Goal: Task Accomplishment & Management: Use online tool/utility

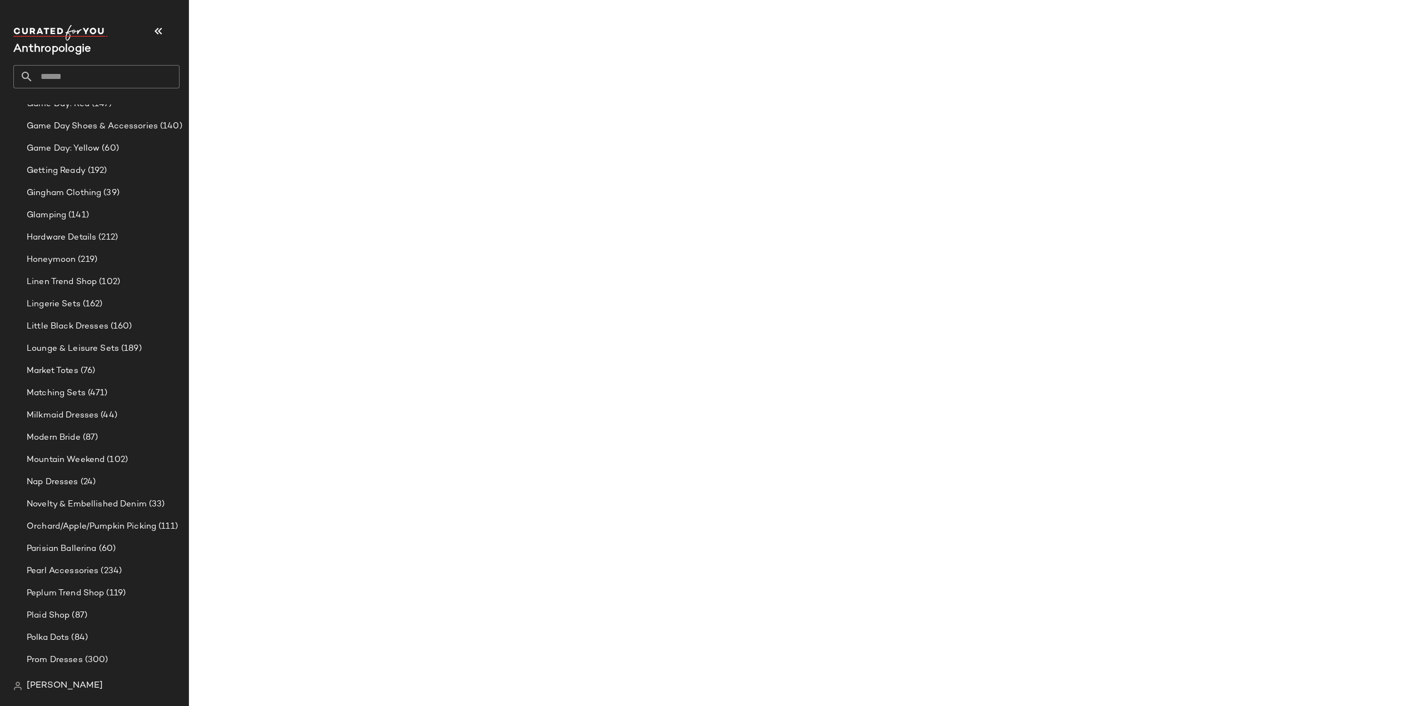
scroll to position [1477, 0]
click at [83, 454] on div "Mountain Weekend (102)" at bounding box center [103, 462] width 167 height 22
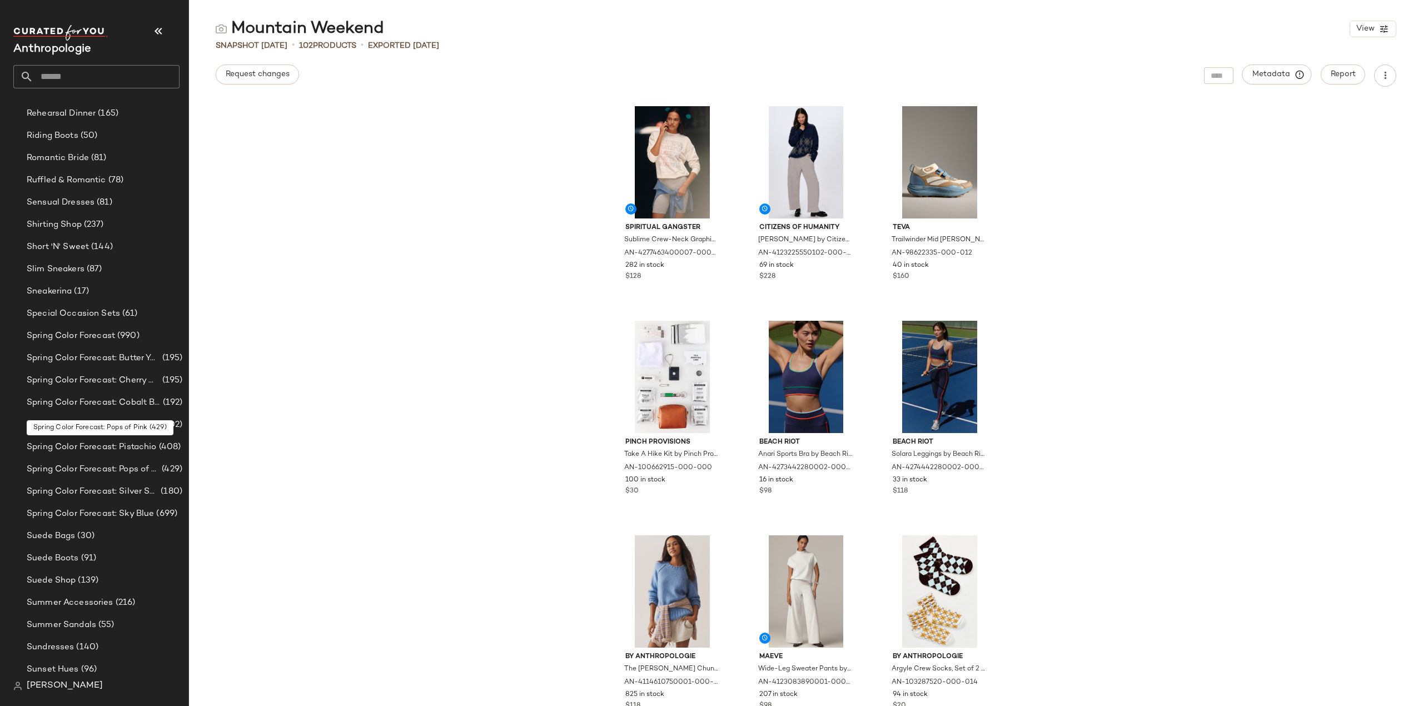
scroll to position [2440, 0]
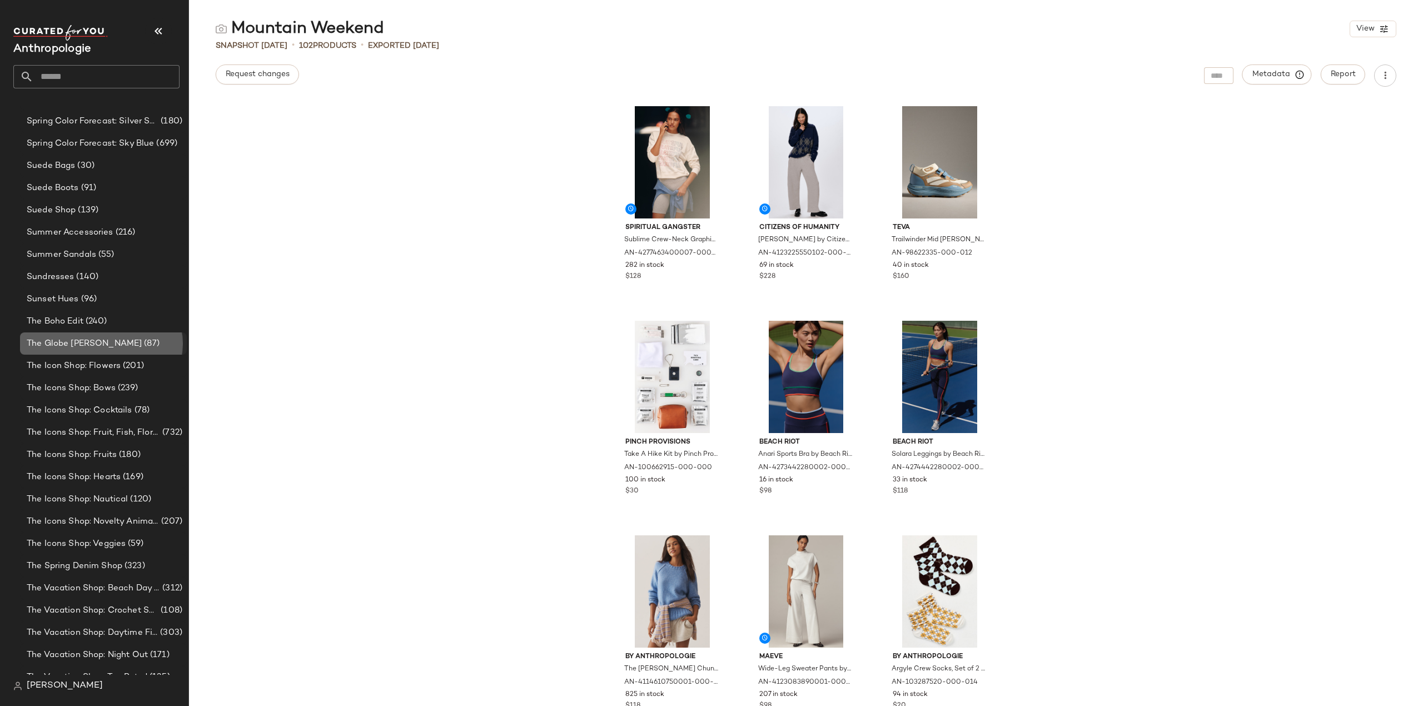
click at [41, 341] on span "The Globe [PERSON_NAME]" at bounding box center [84, 343] width 115 height 13
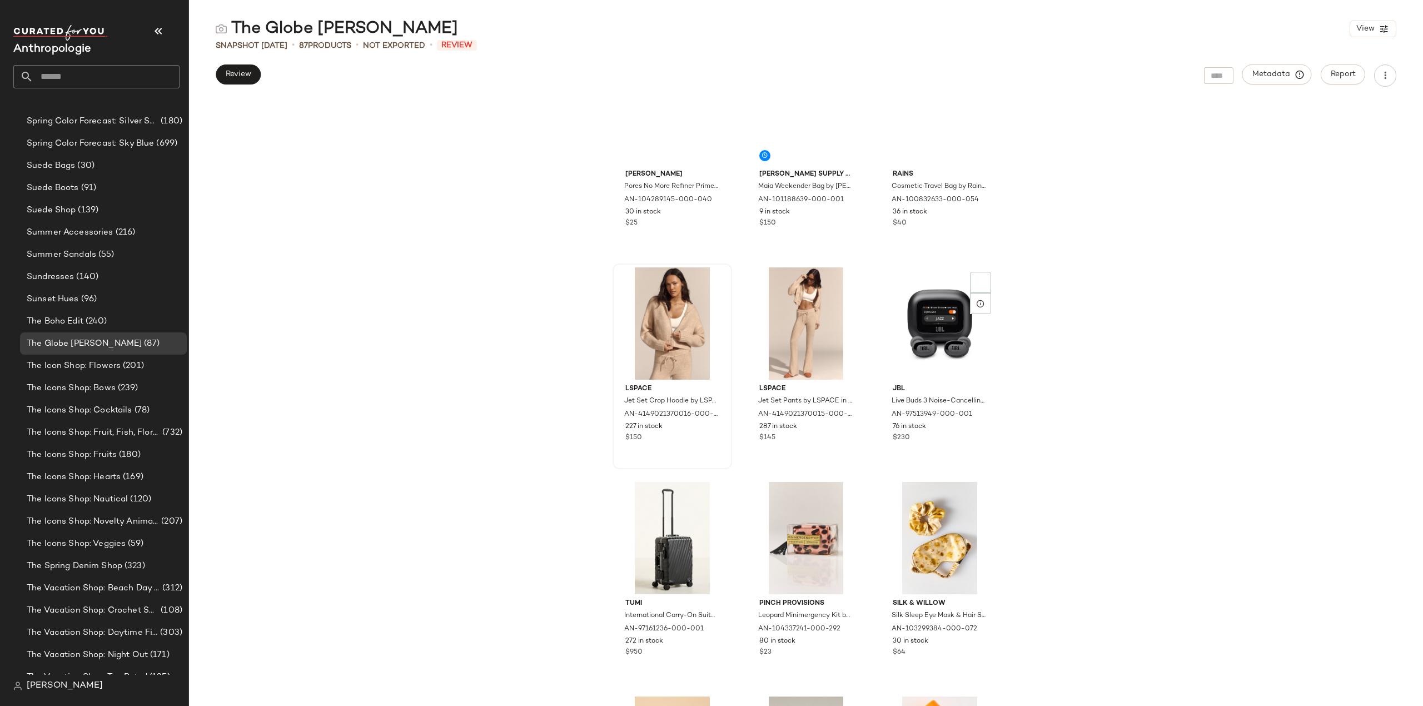
scroll to position [3690, 0]
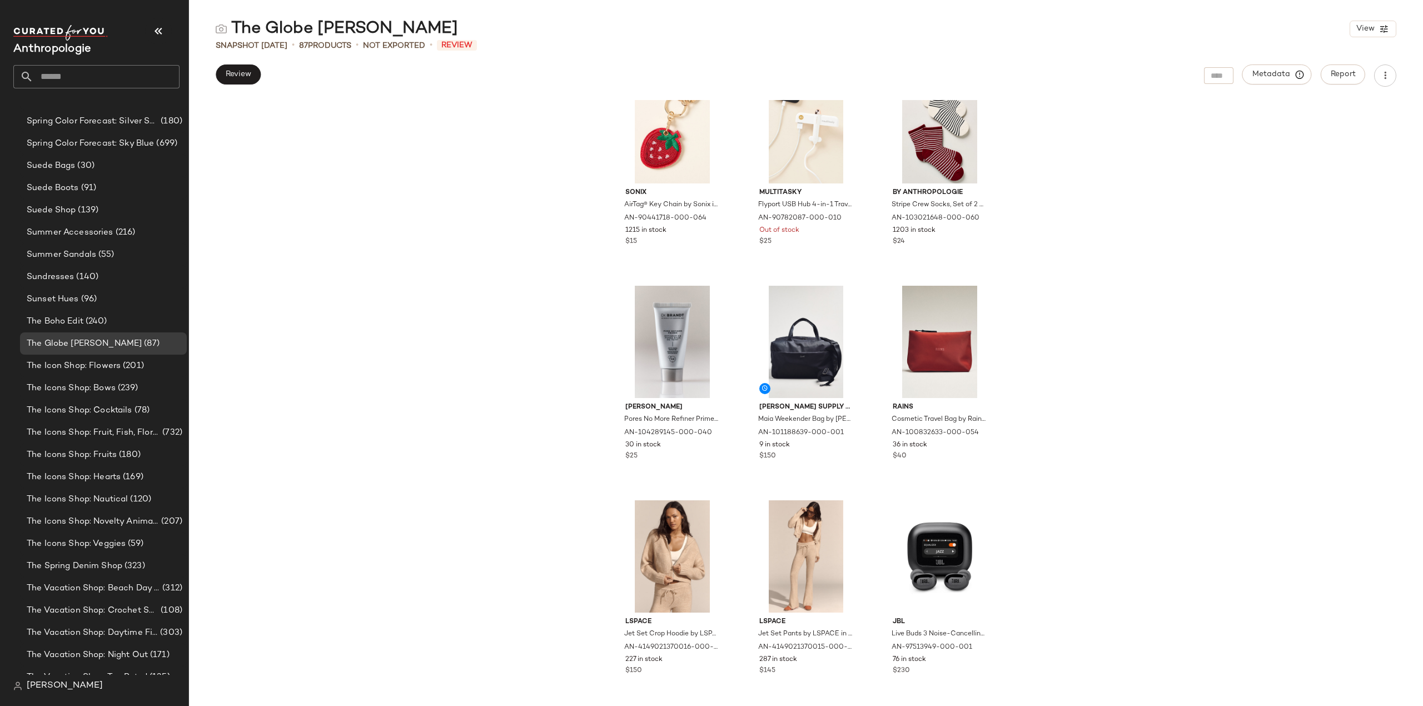
click at [1127, 402] on div "Sonix AirTag® Key Chain by Sonix in Red, Metal/Polyurethane at Anthropologie AN…" at bounding box center [806, 403] width 1234 height 606
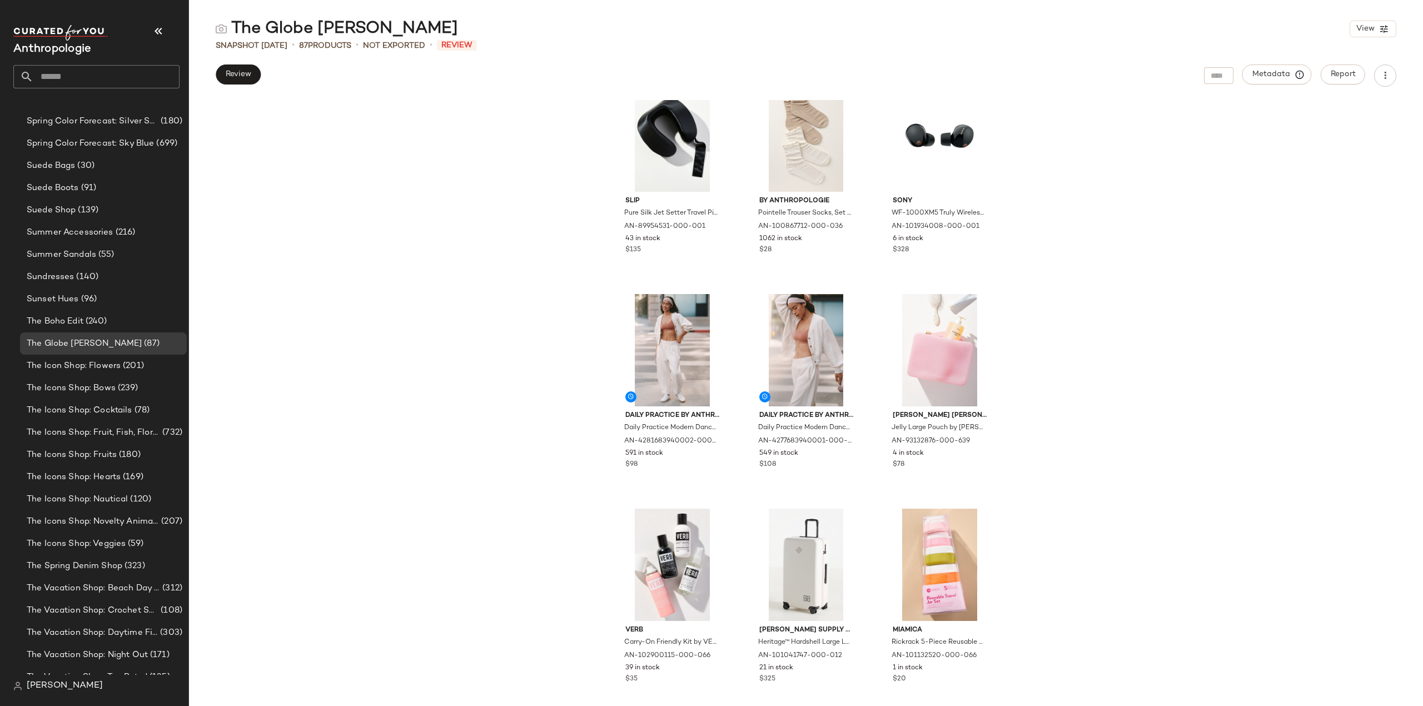
scroll to position [0, 0]
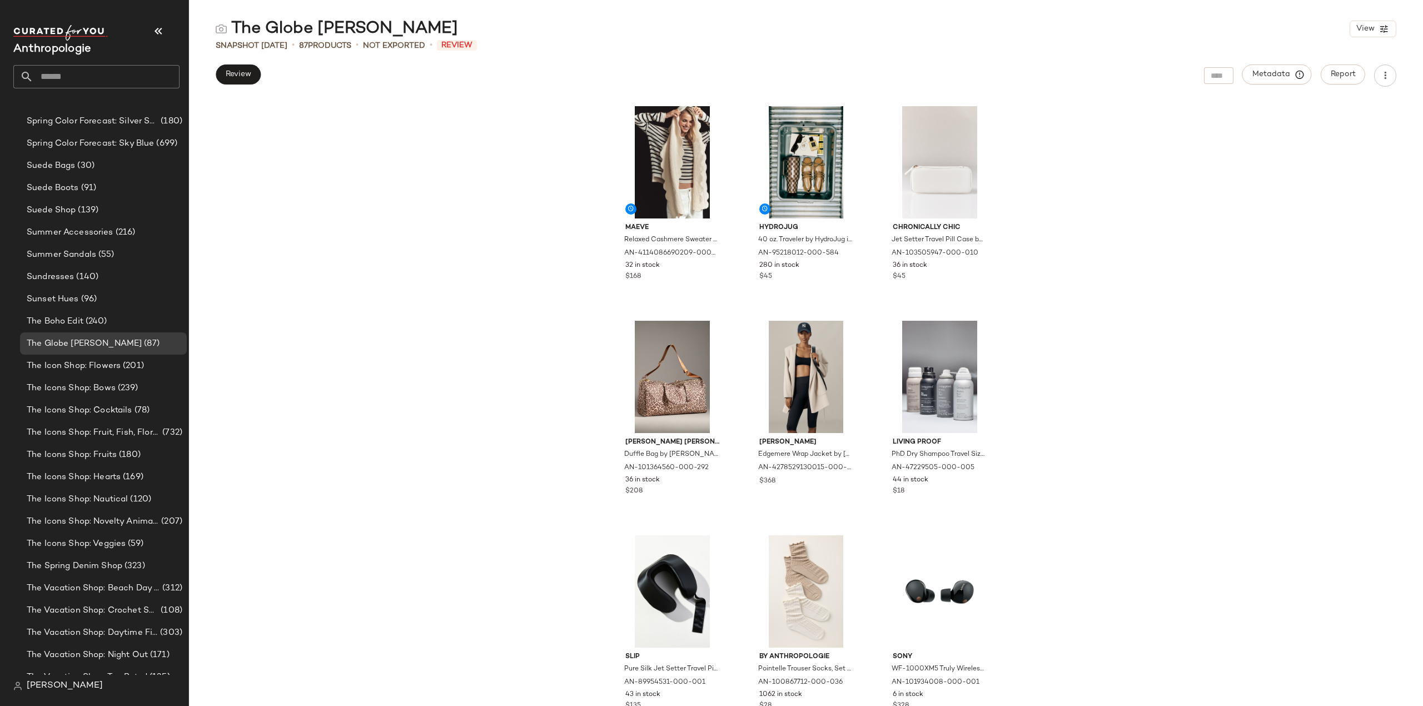
click at [1090, 540] on div "Maeve Relaxed Cashmere Sweater by Maeve in Black, Women's, Size: 2XS, 100% Cash…" at bounding box center [806, 403] width 1234 height 606
click at [1163, 450] on div "Maeve Relaxed Cashmere Sweater by Maeve in Black, Women's, Size: 2XS, 100% Cash…" at bounding box center [806, 403] width 1234 height 606
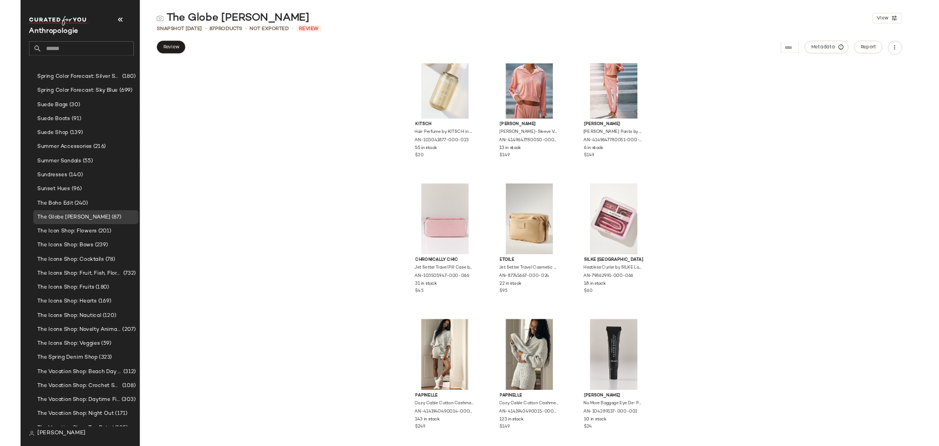
scroll to position [5344, 0]
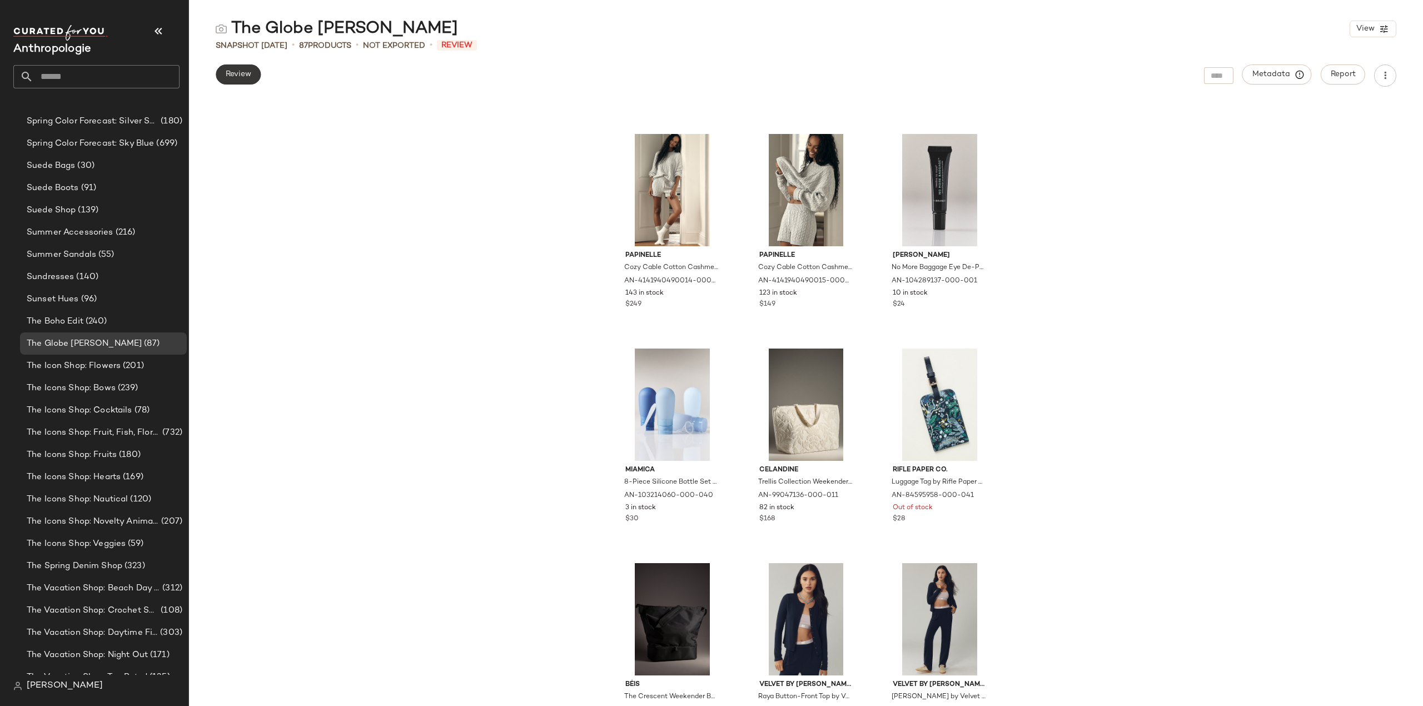
click at [249, 68] on button "Review" at bounding box center [238, 74] width 45 height 20
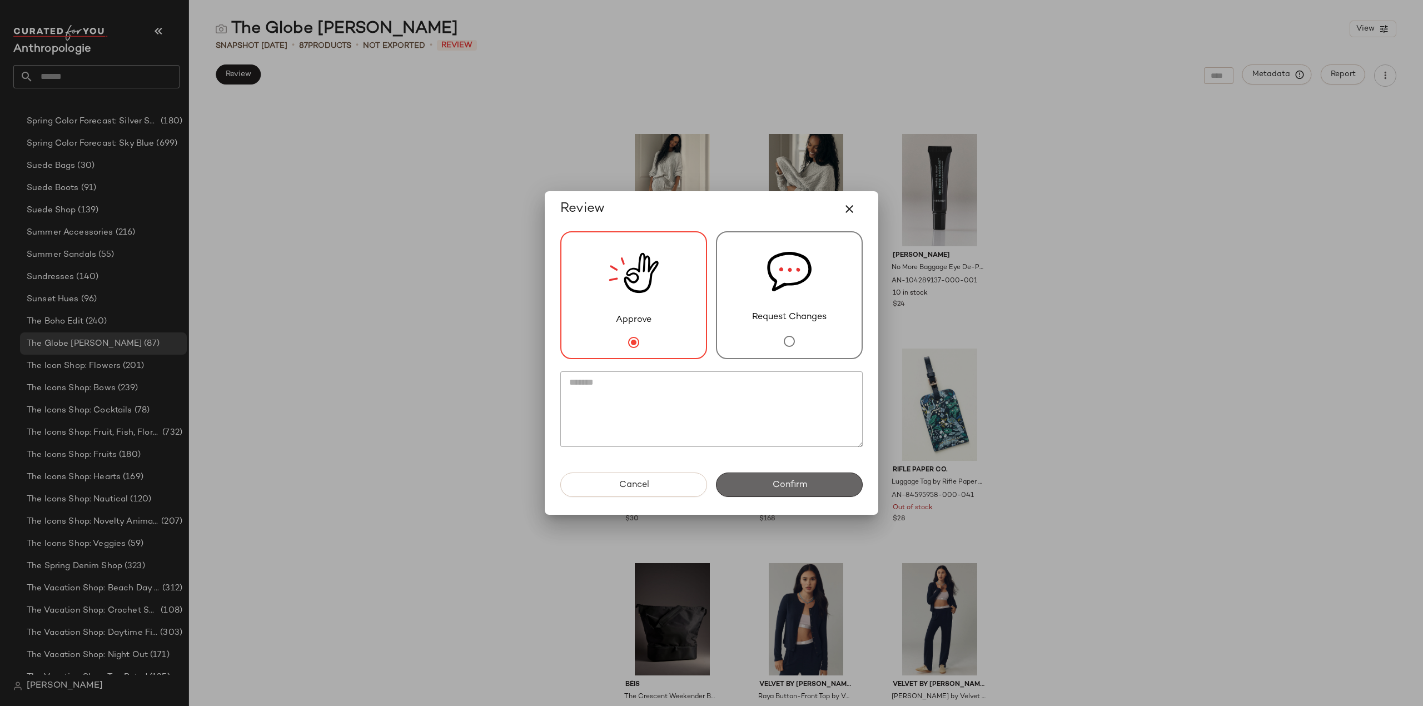
click at [766, 482] on button "Confirm" at bounding box center [789, 484] width 147 height 24
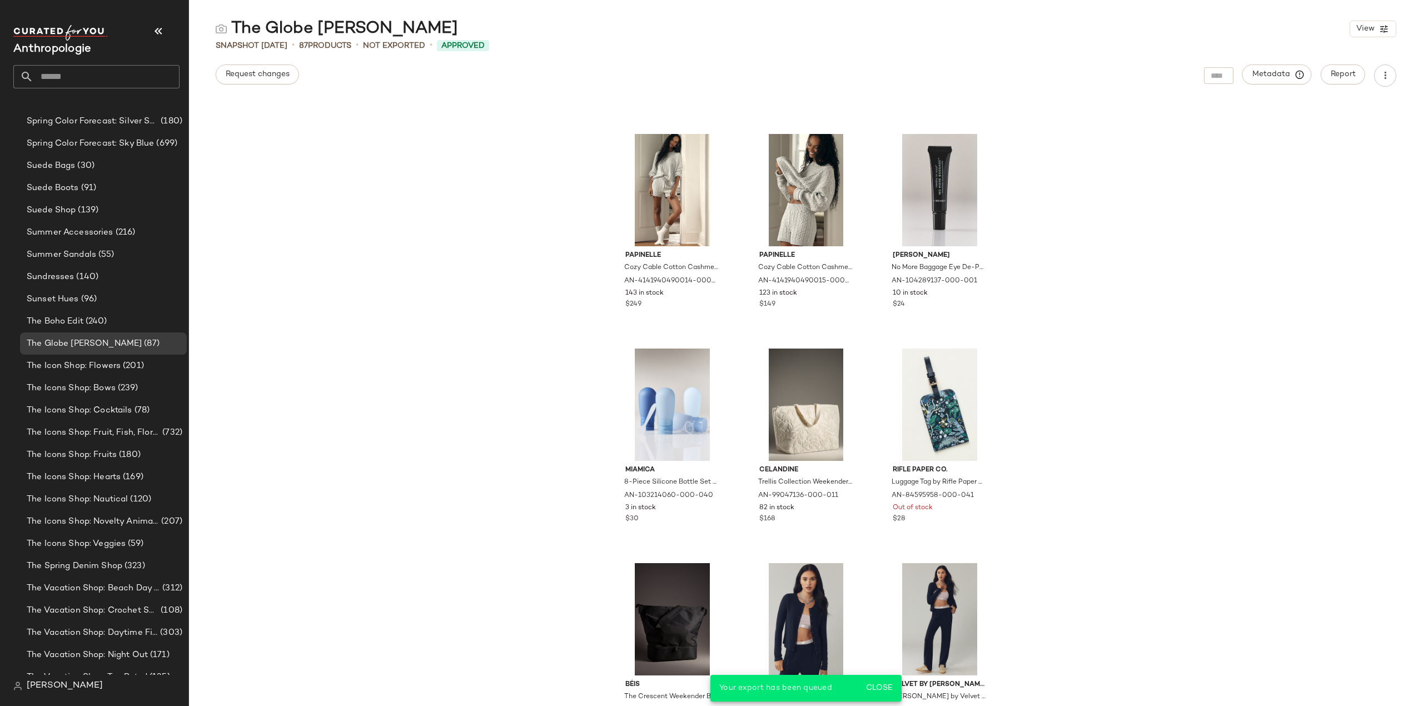
click at [1286, 514] on div "Chronically Chic Jet Setter Travel Pill Case by Chronically Chic in Pink at Ant…" at bounding box center [806, 403] width 1234 height 606
